Goal: Find specific page/section: Find specific page/section

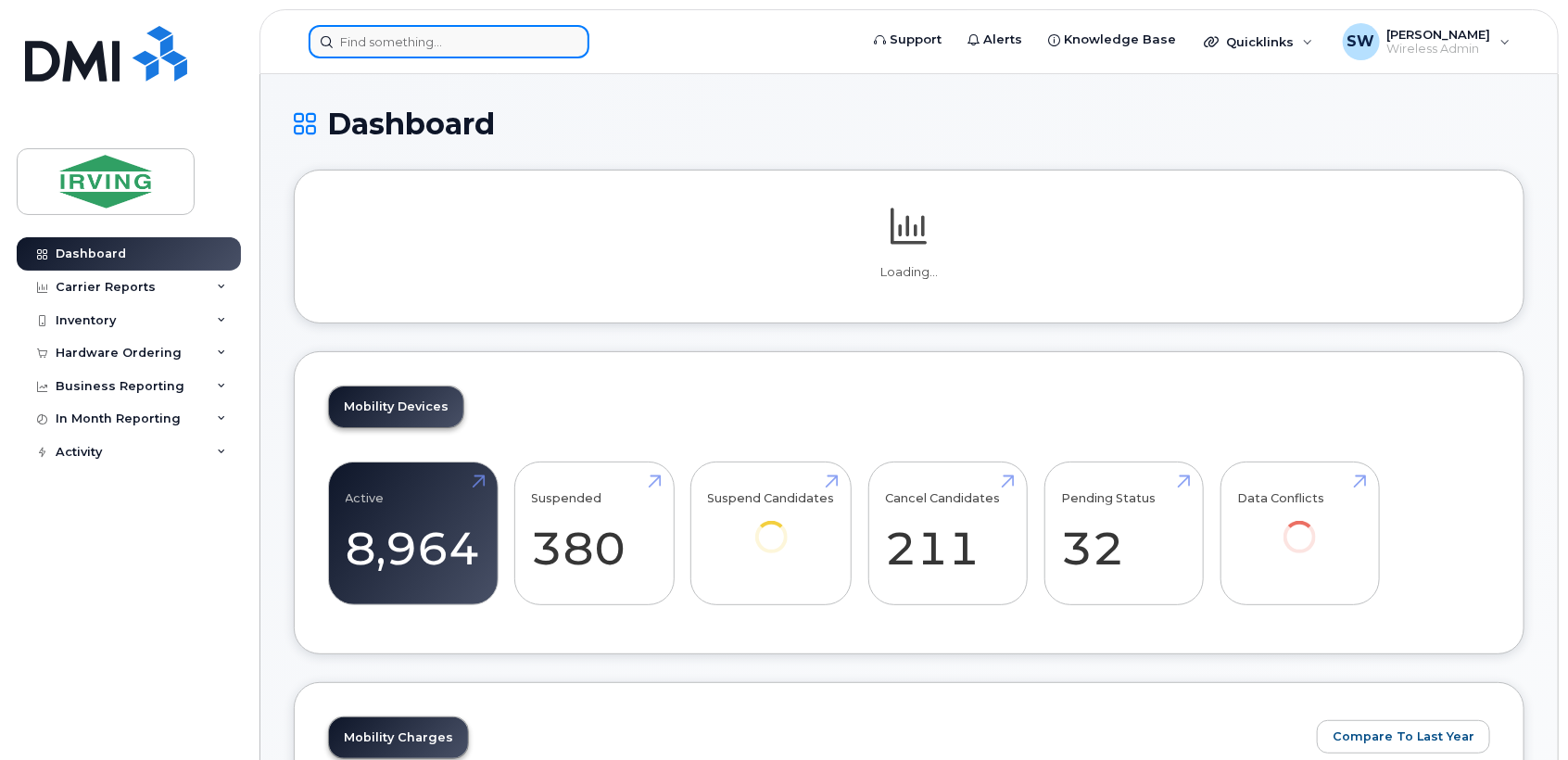
click at [374, 40] on input at bounding box center [449, 41] width 281 height 33
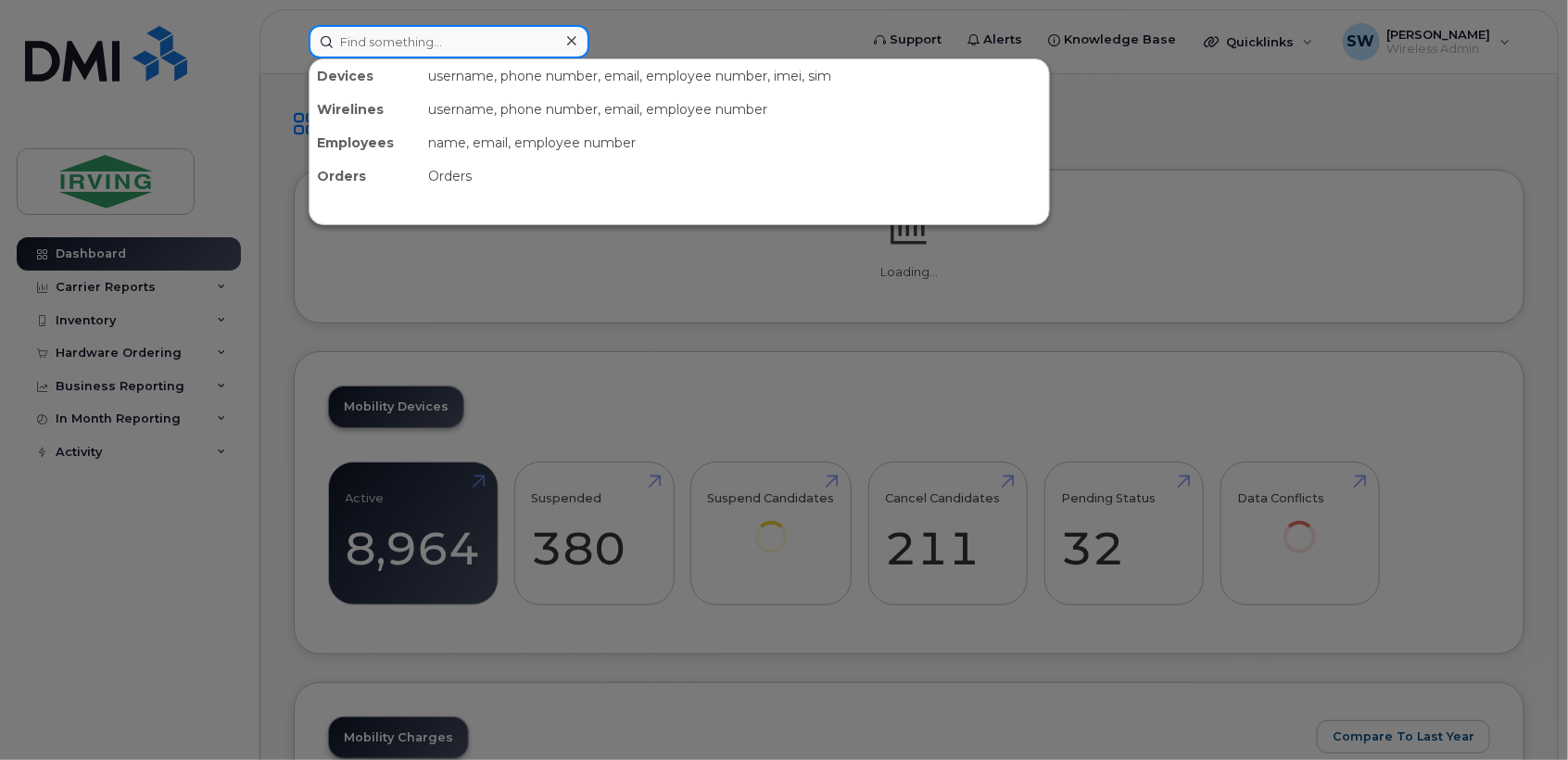
paste input "5063435743"
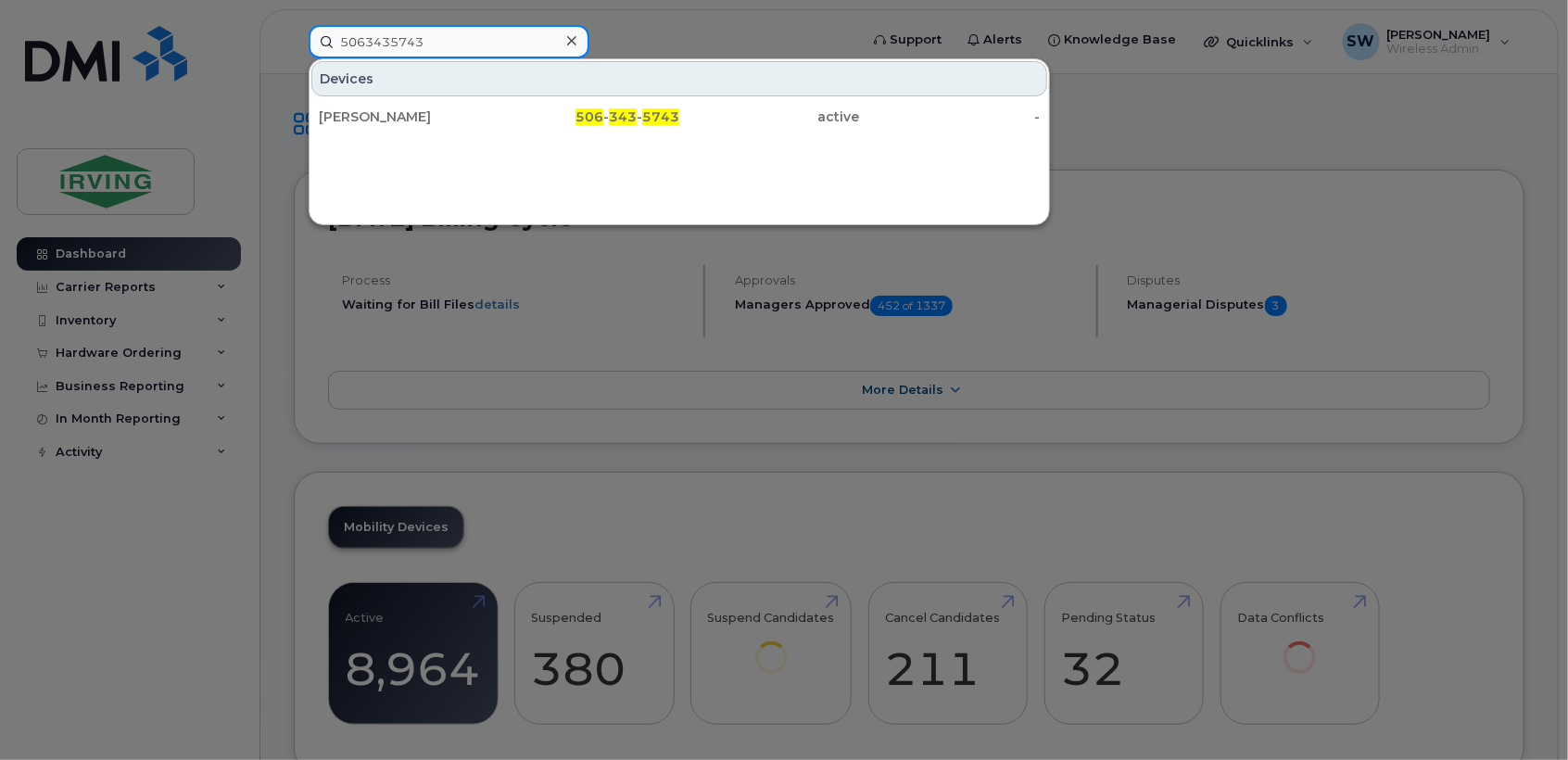
type input "5063435743"
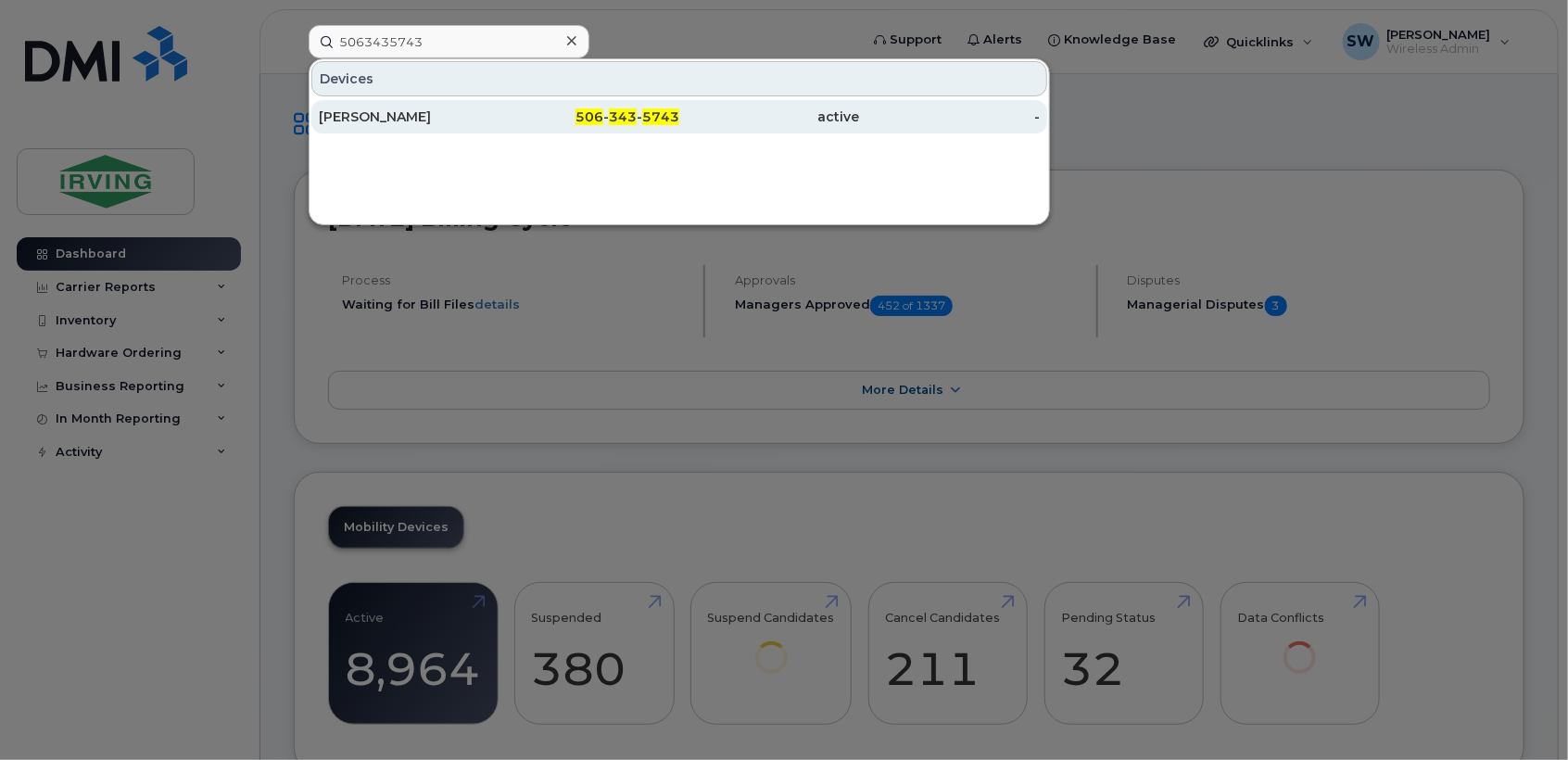
click at [393, 110] on div "[PERSON_NAME]" at bounding box center [409, 117] width 181 height 19
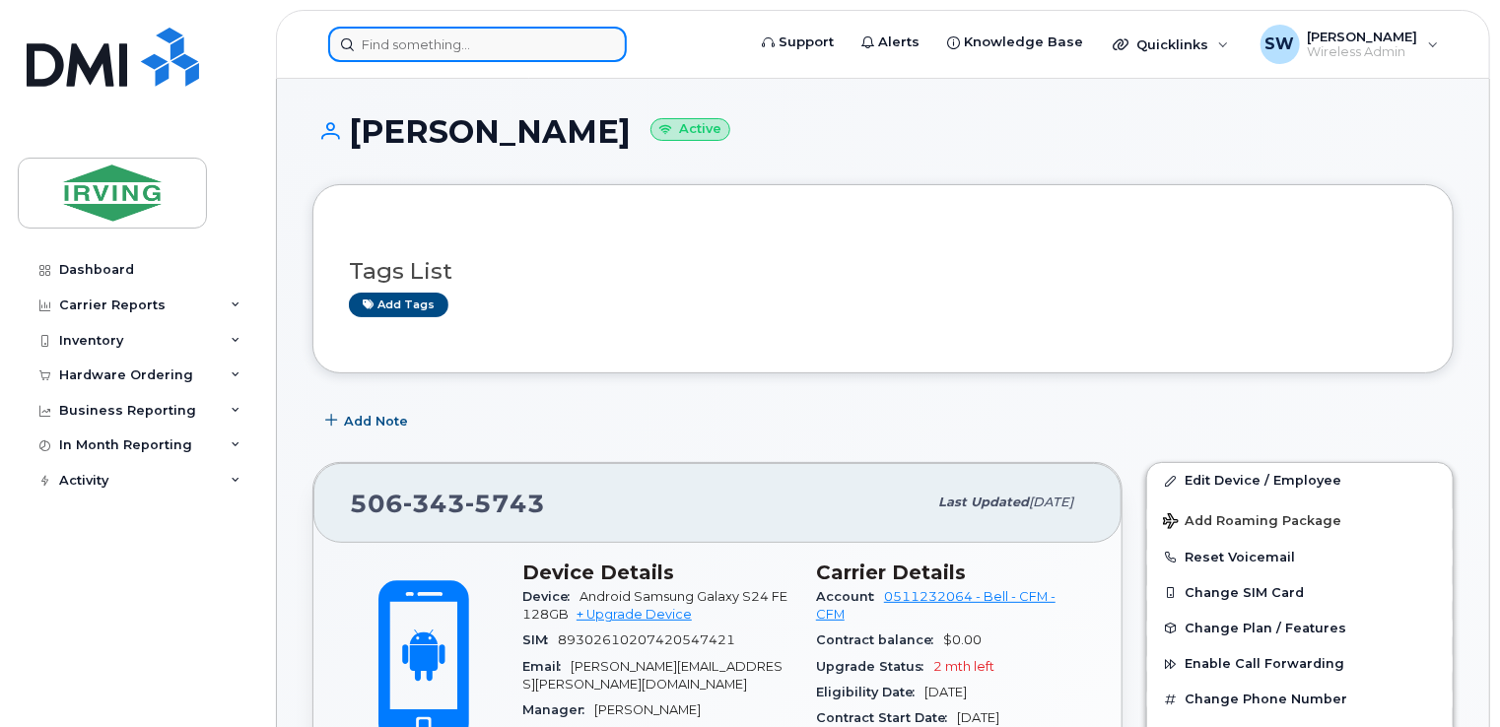
click at [429, 30] on input at bounding box center [477, 44] width 299 height 35
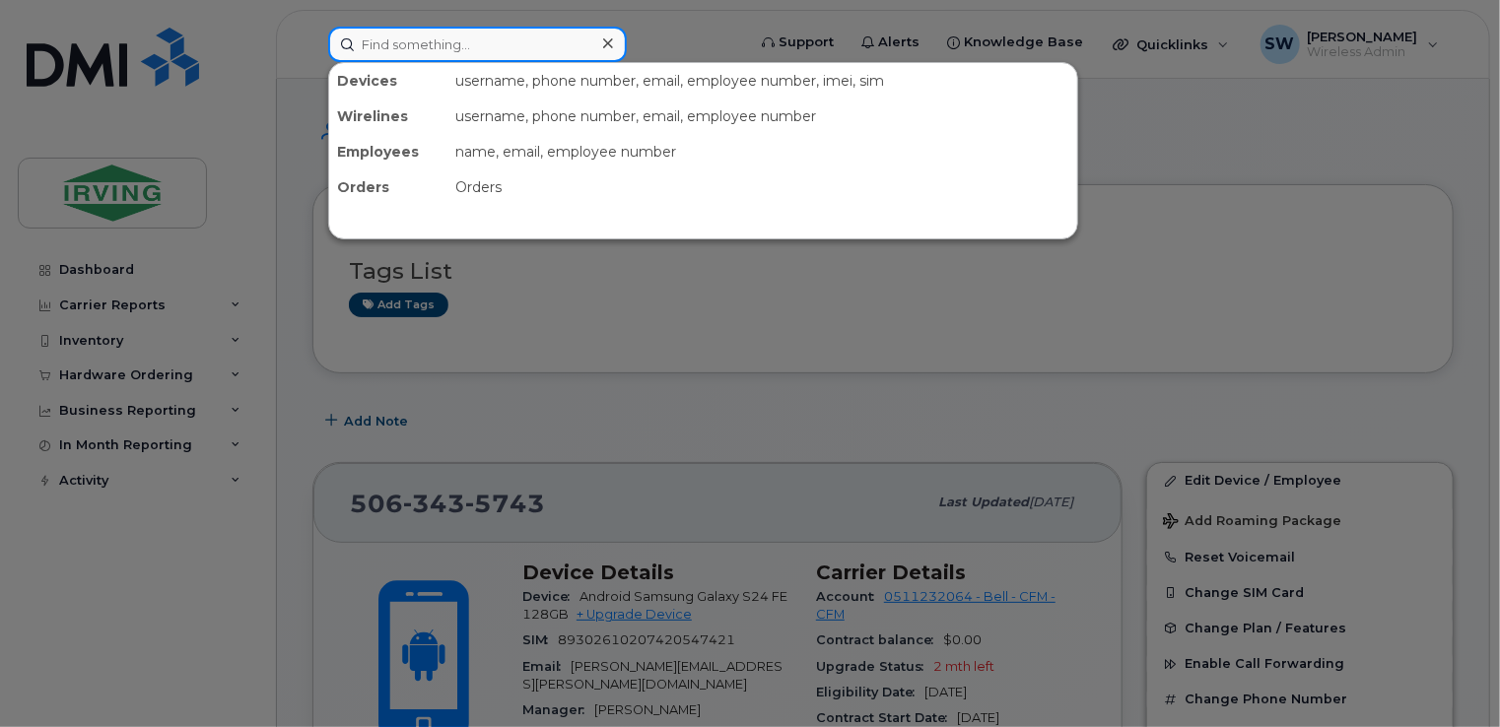
paste input "5063275621"
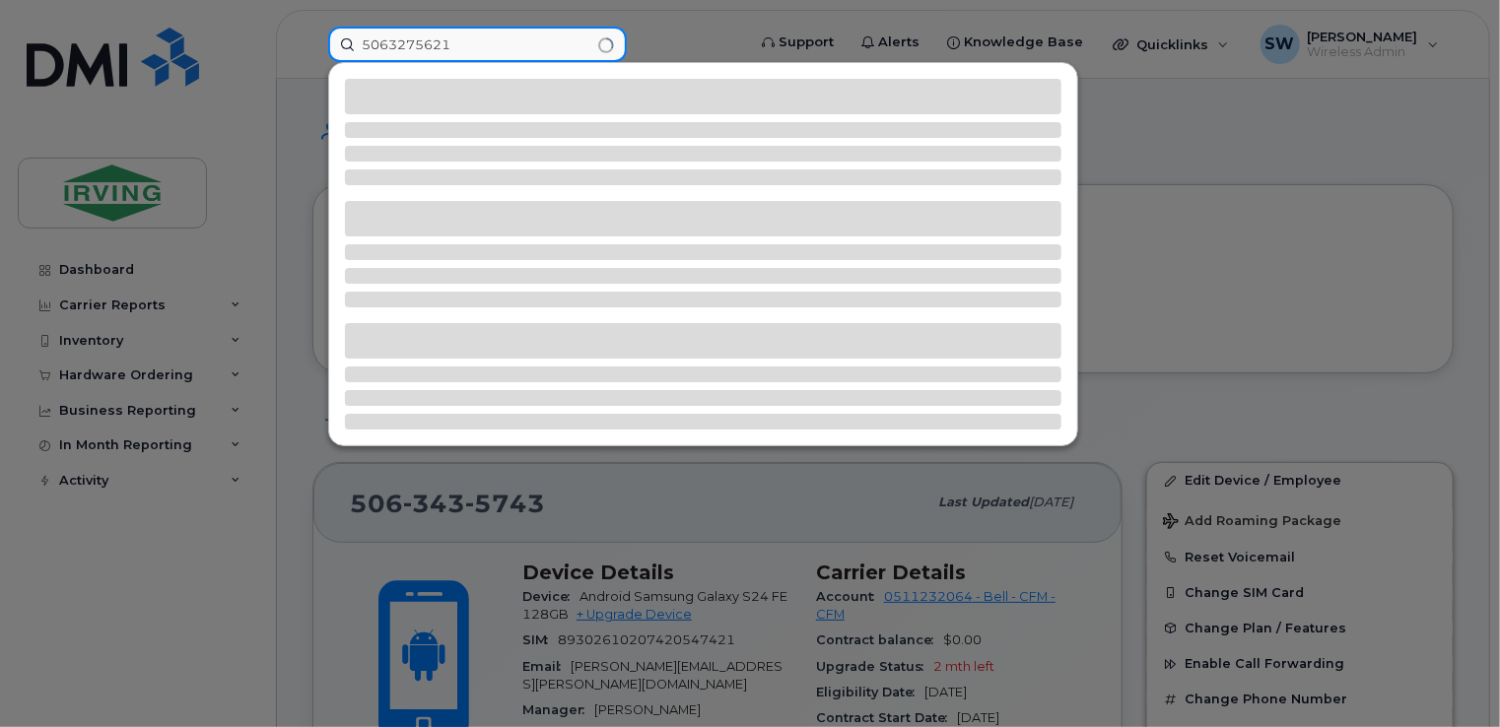
type input "5063275621"
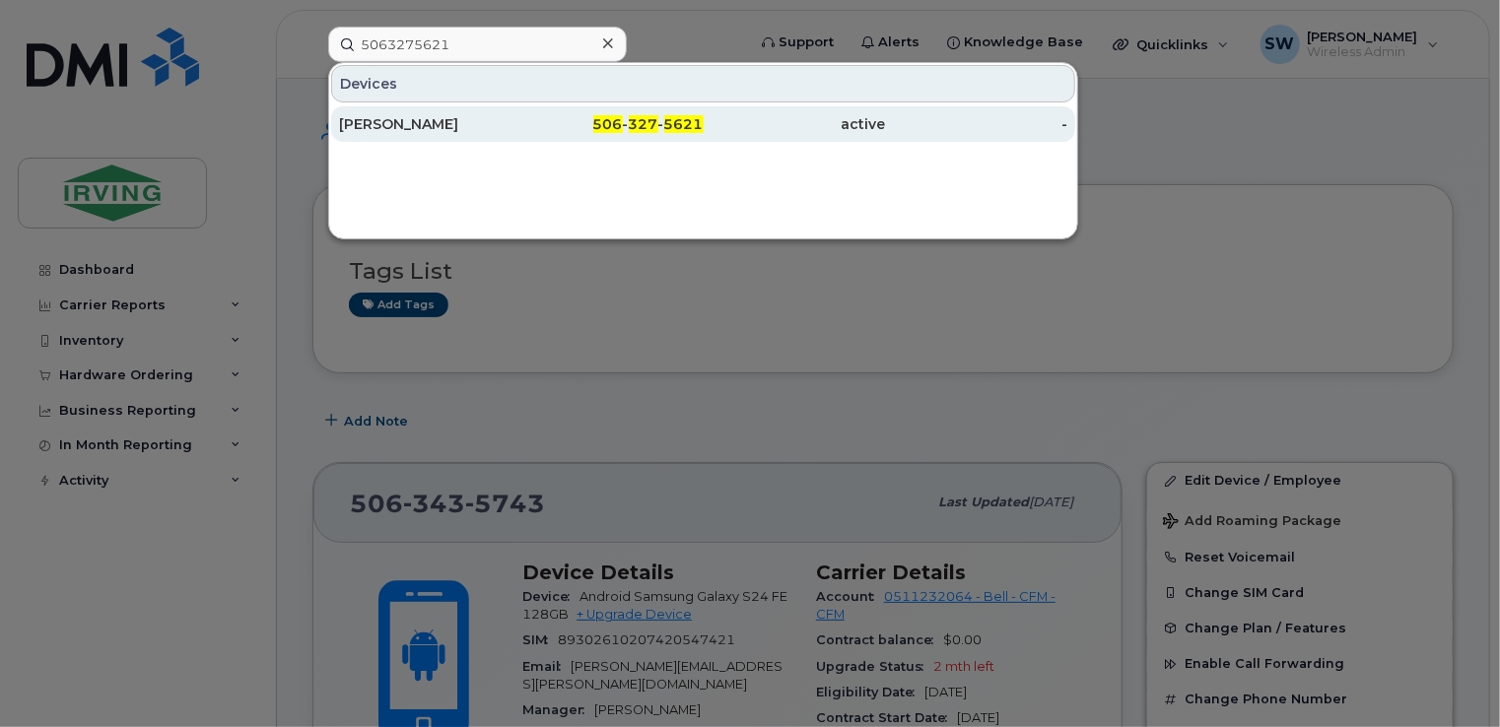
click at [426, 125] on div "[PERSON_NAME]" at bounding box center [430, 124] width 182 height 20
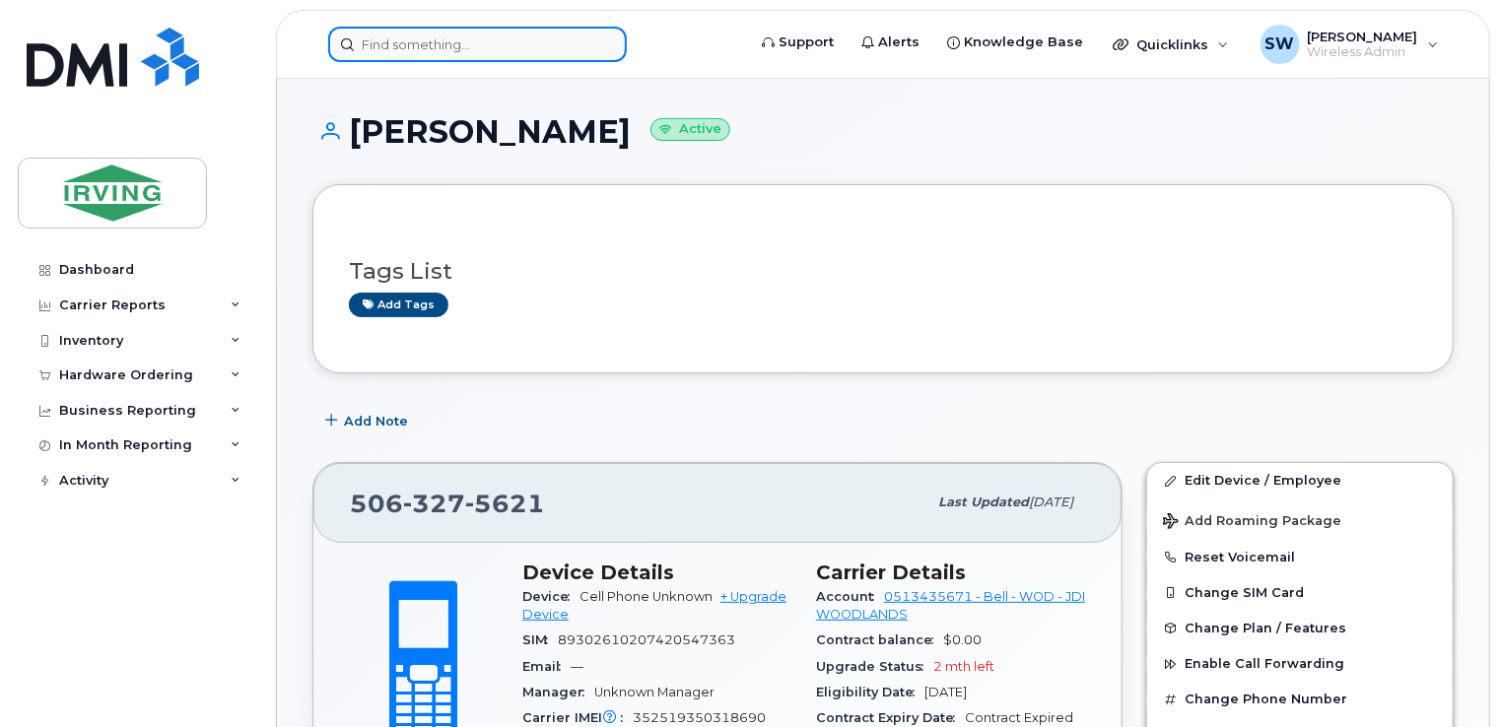
click at [380, 44] on input at bounding box center [477, 44] width 299 height 35
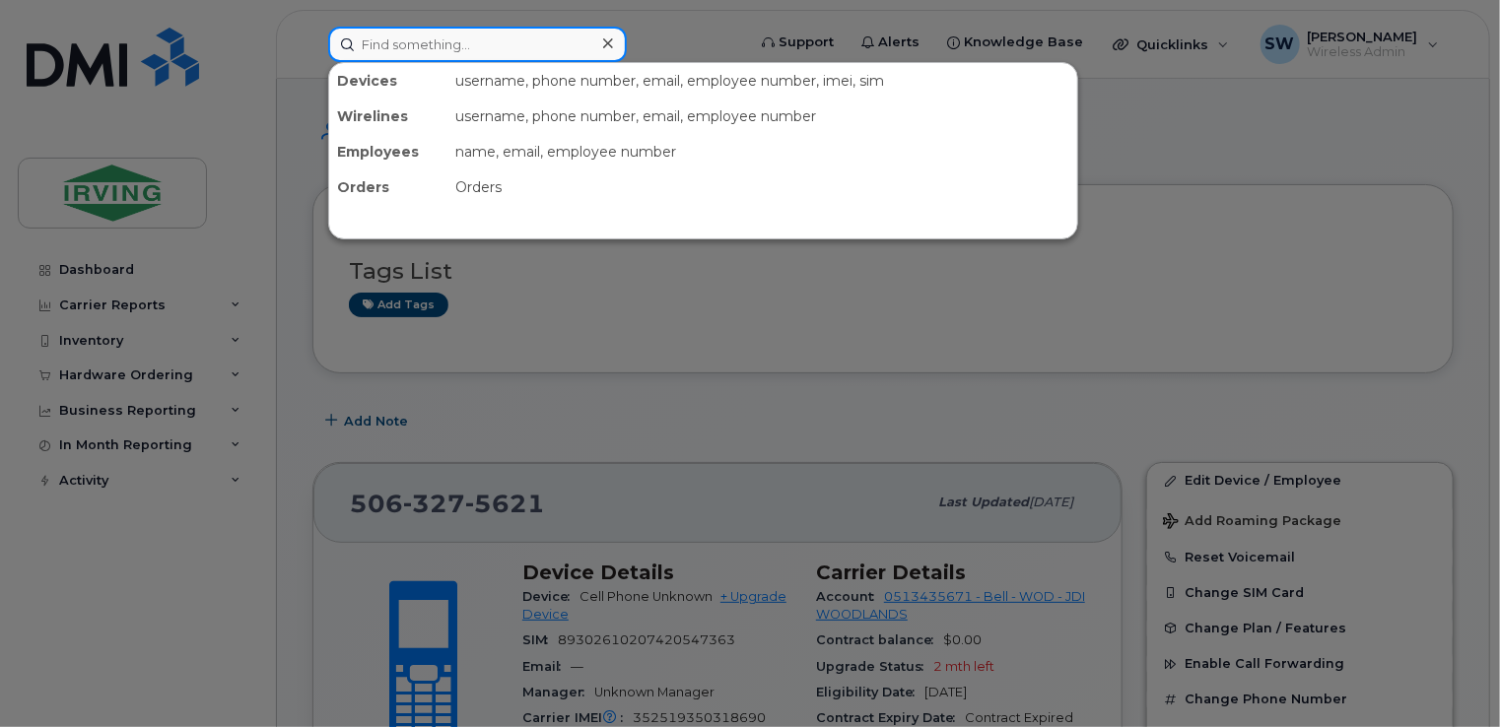
paste input "5063270137"
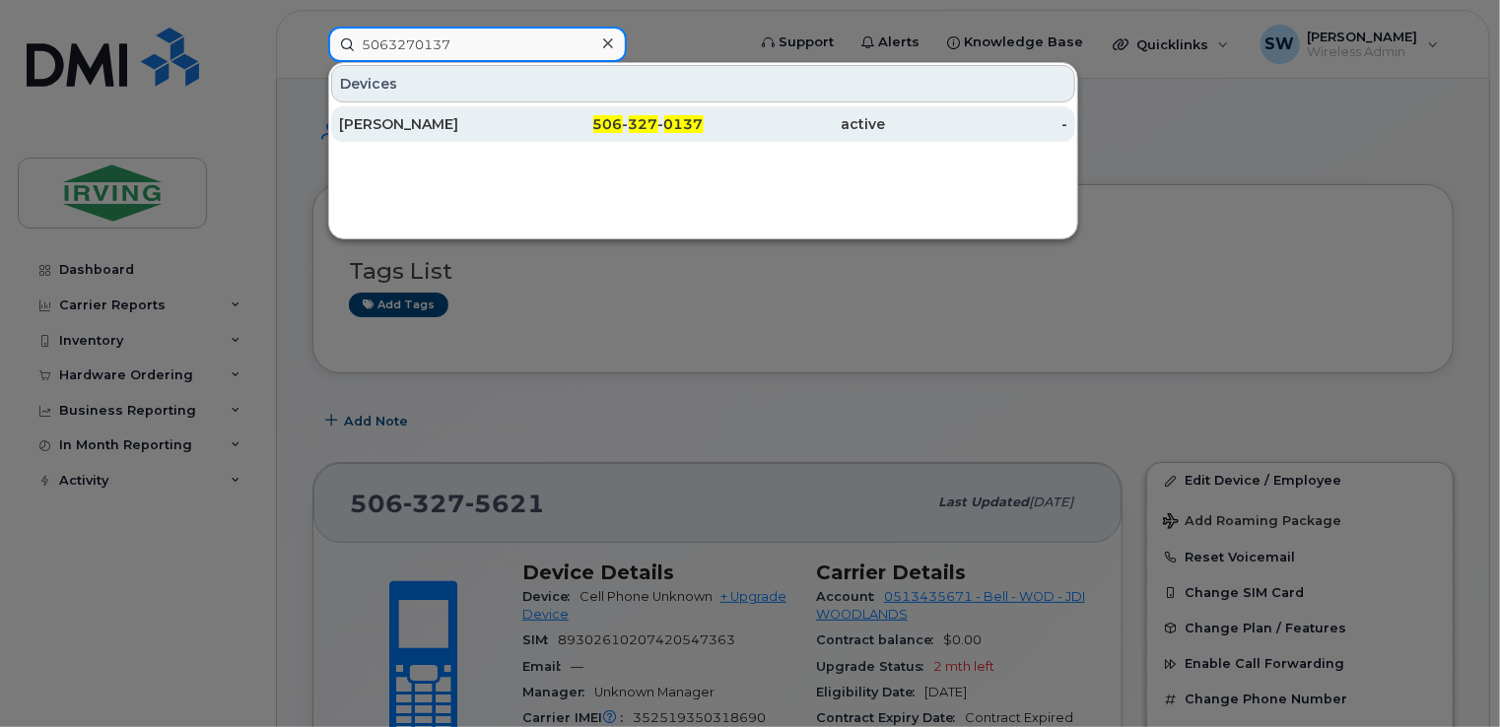
type input "5063270137"
click at [402, 120] on div "[PERSON_NAME]" at bounding box center [430, 124] width 182 height 20
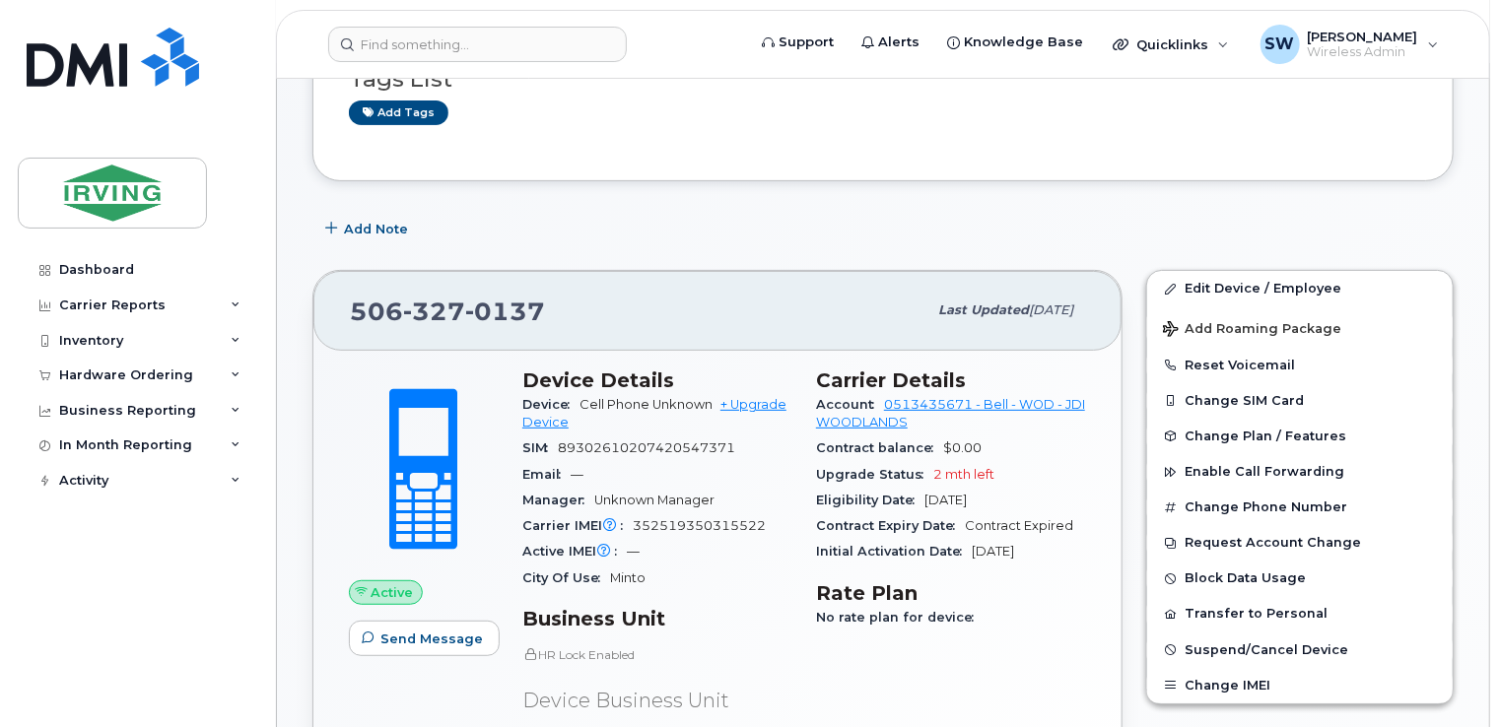
scroll to position [296, 0]
